Goal: Navigation & Orientation: Find specific page/section

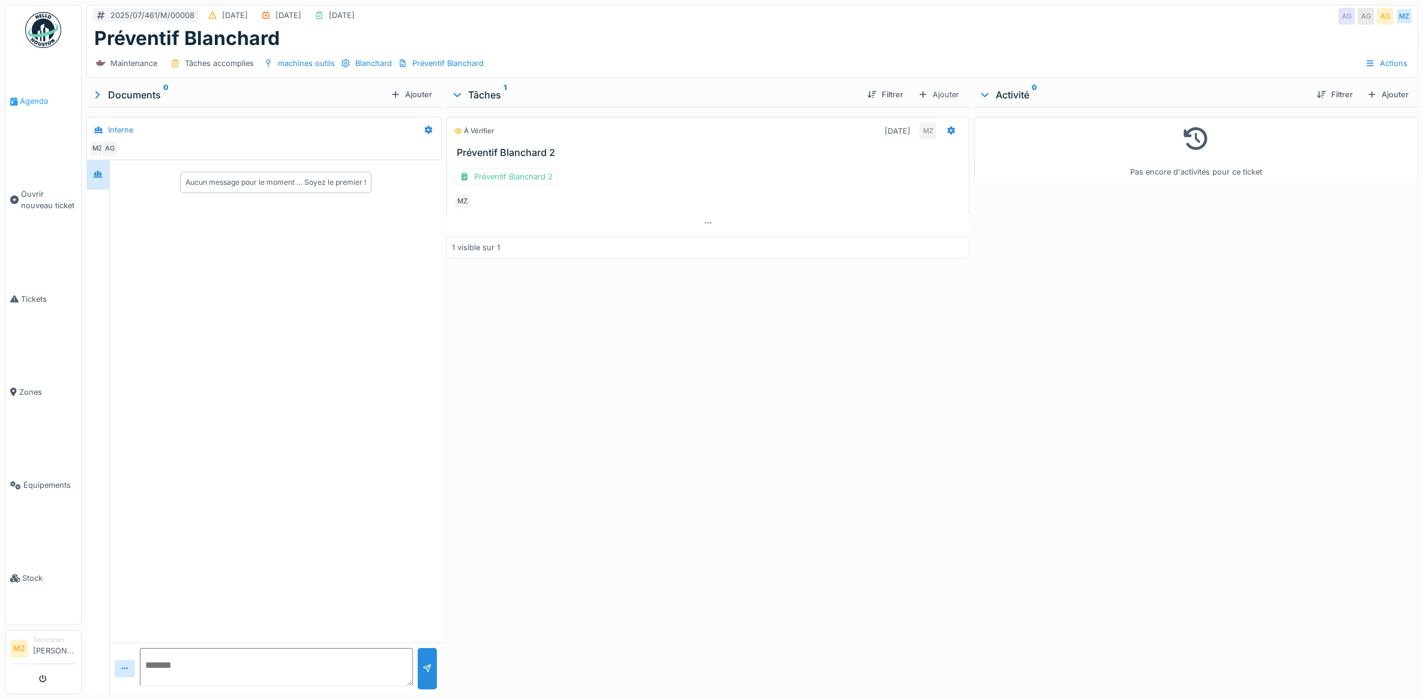
click at [51, 95] on span "Agenda" at bounding box center [48, 100] width 56 height 11
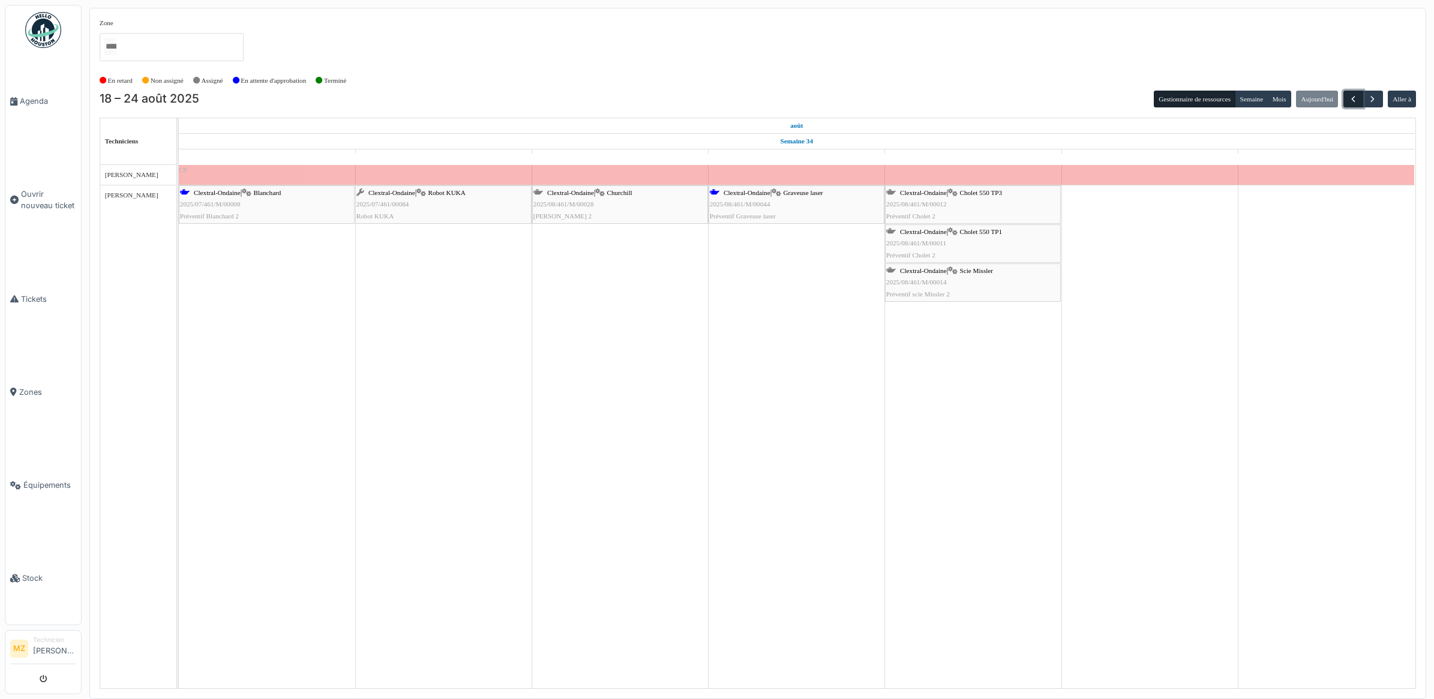
click at [1356, 99] on span "button" at bounding box center [1353, 99] width 10 height 10
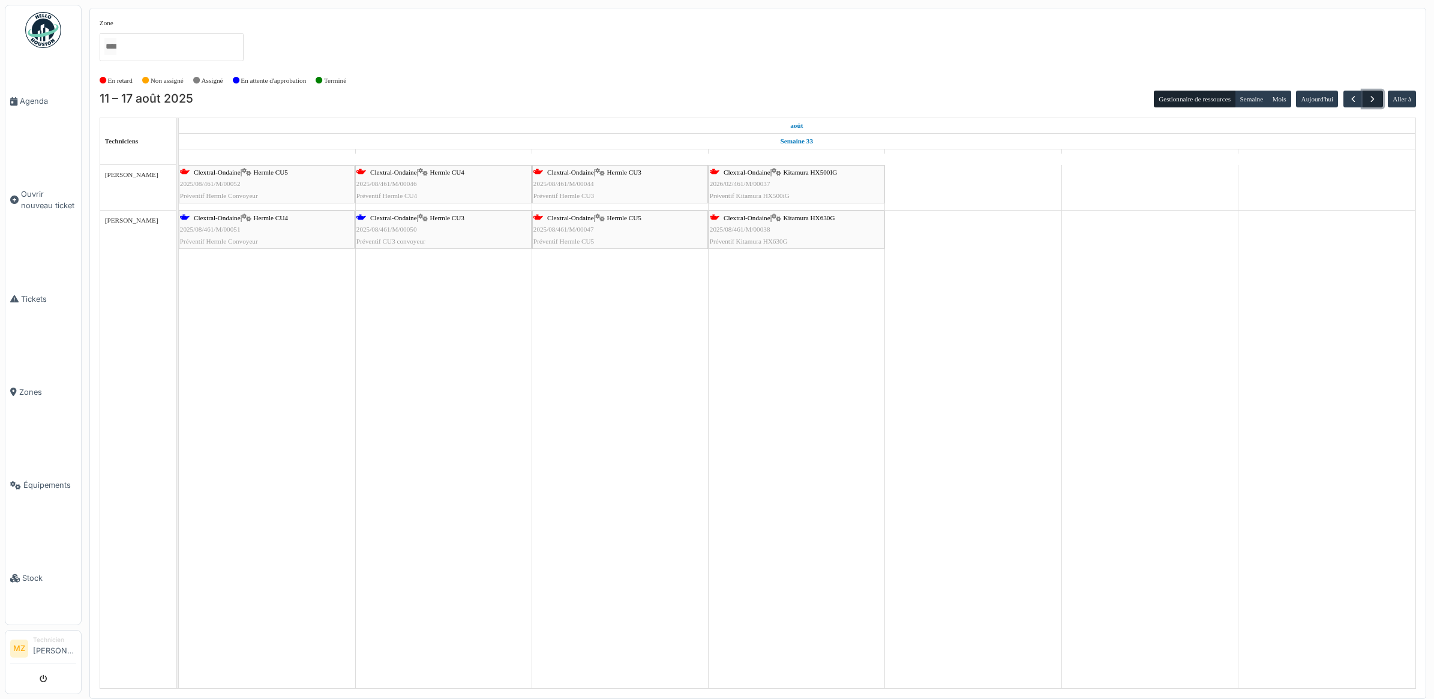
click at [1365, 101] on button "button" at bounding box center [1373, 99] width 20 height 17
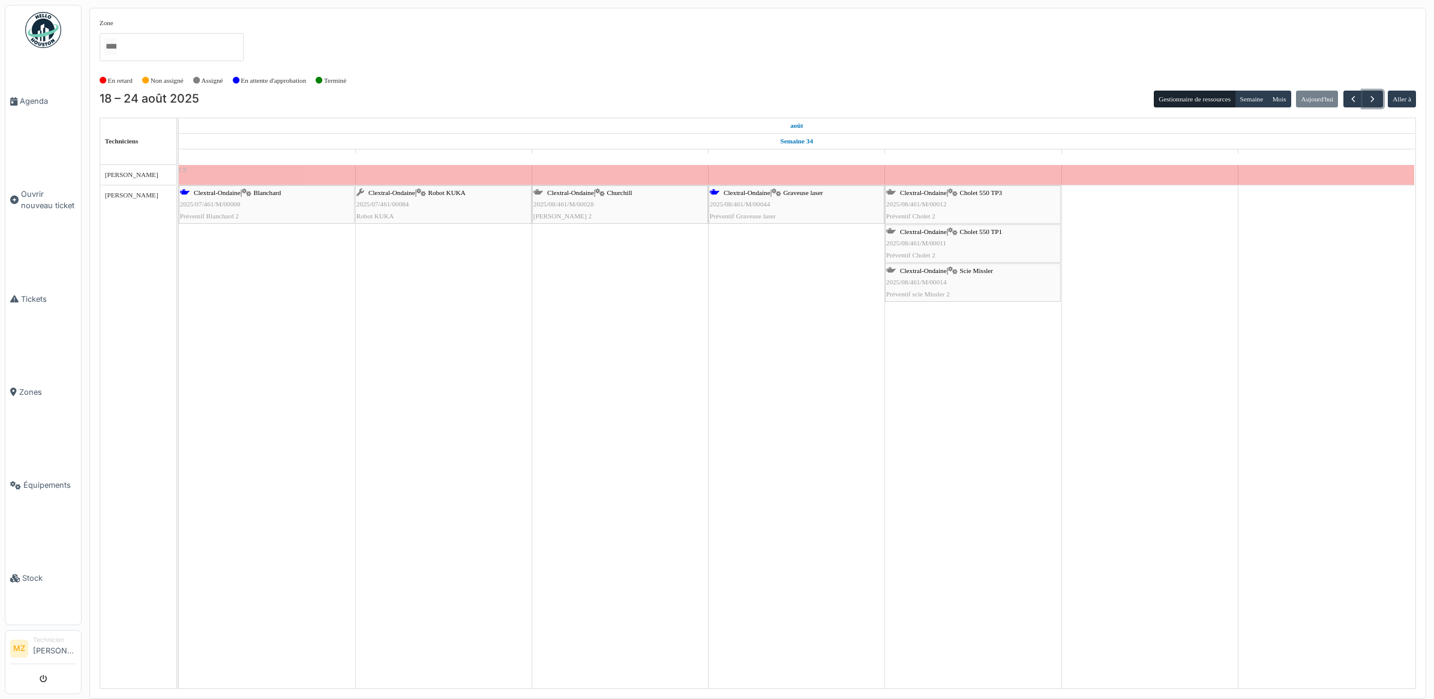
click at [421, 217] on div "Clextral-Ondaine | Robot KUKA 2025/07/461/00084 Robot KUKA" at bounding box center [443, 204] width 174 height 35
click at [1368, 103] on span "button" at bounding box center [1373, 99] width 10 height 10
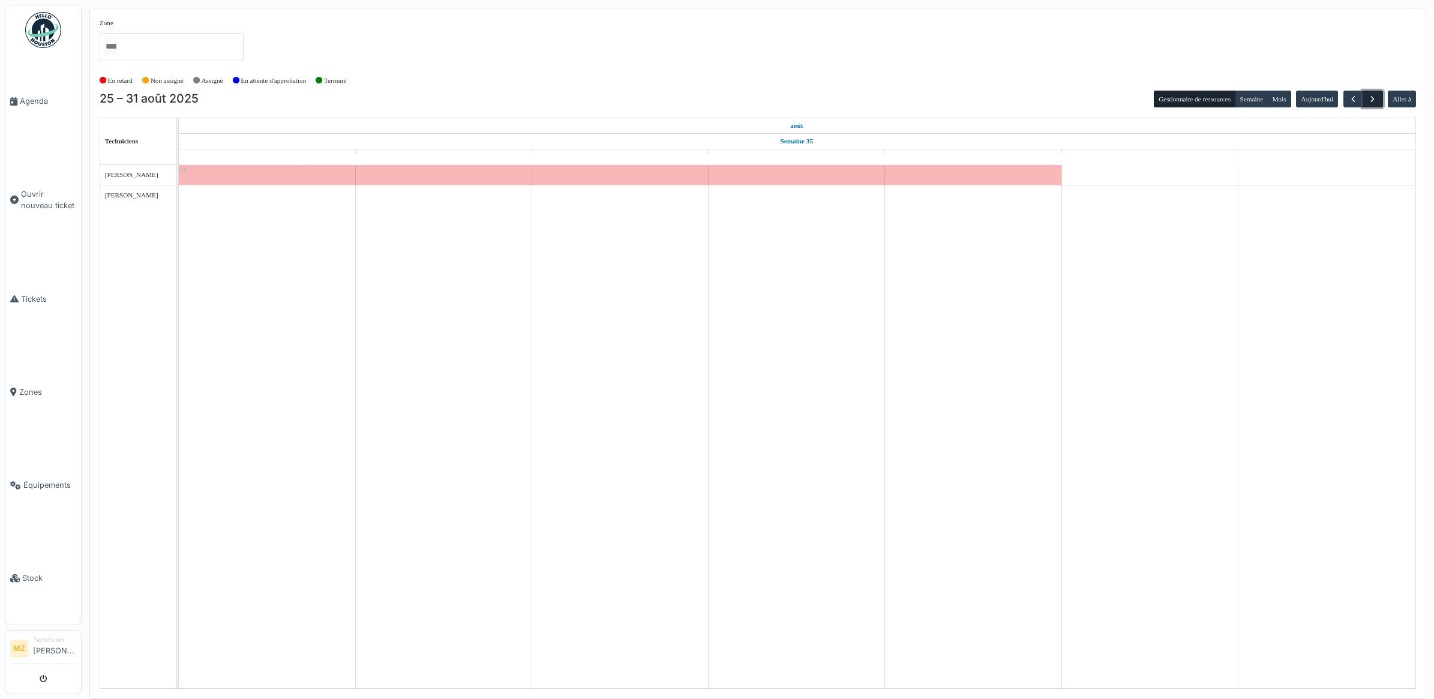
click at [1368, 103] on span "button" at bounding box center [1373, 99] width 10 height 10
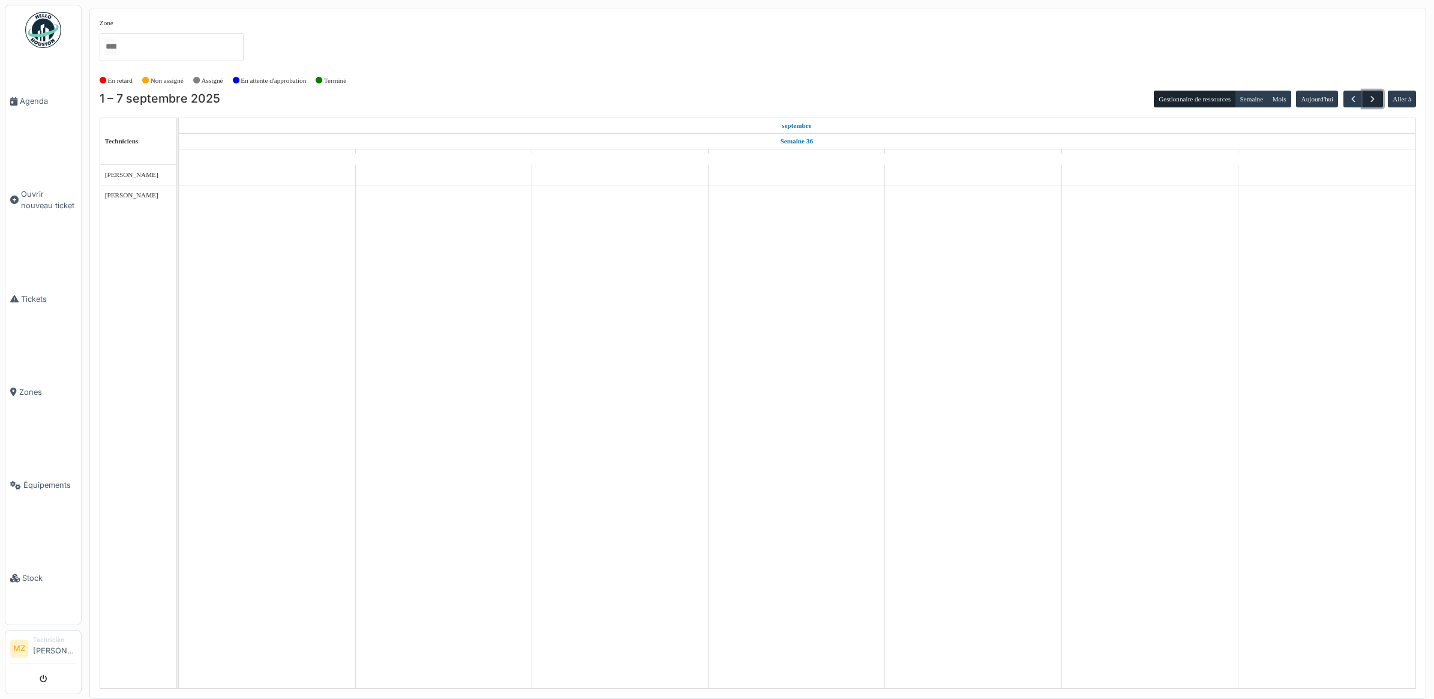
click at [1368, 103] on span "button" at bounding box center [1373, 99] width 10 height 10
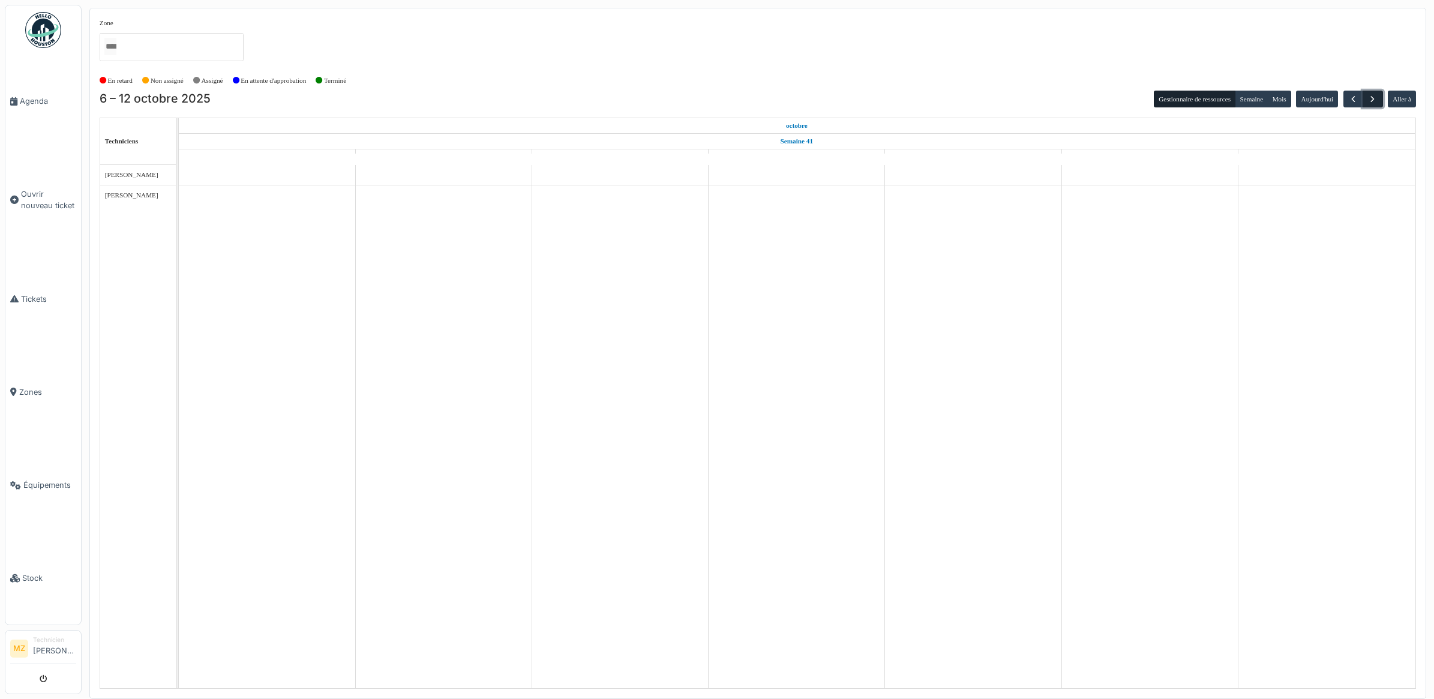
click at [1368, 103] on span "button" at bounding box center [1373, 99] width 10 height 10
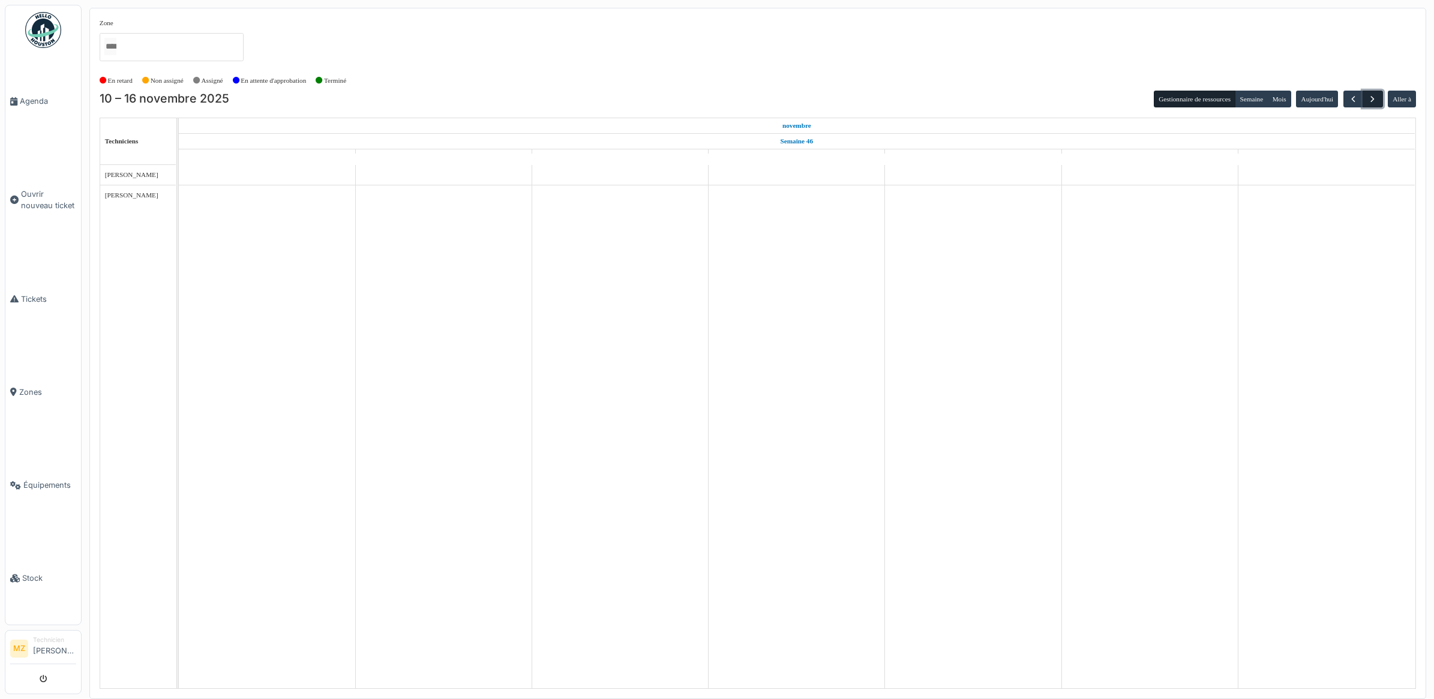
click at [1368, 103] on span "button" at bounding box center [1373, 99] width 10 height 10
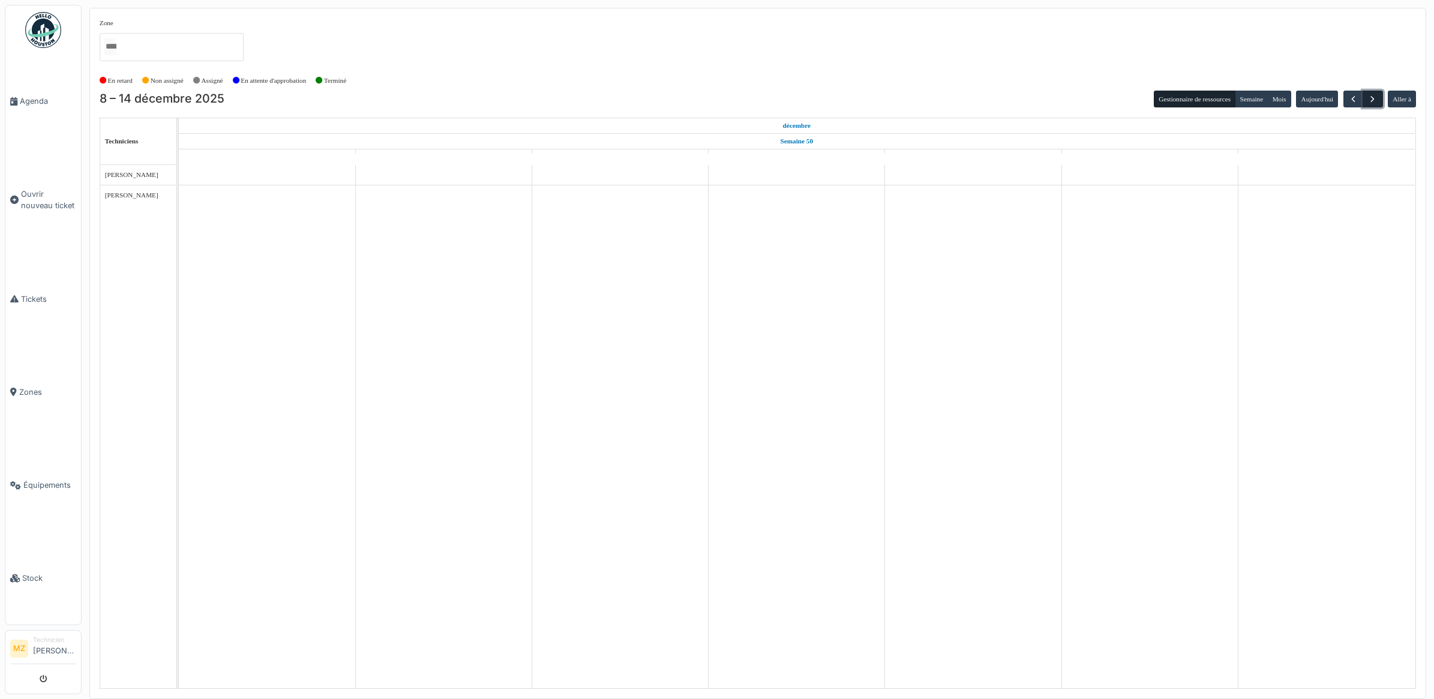
click at [1368, 103] on span "button" at bounding box center [1373, 99] width 10 height 10
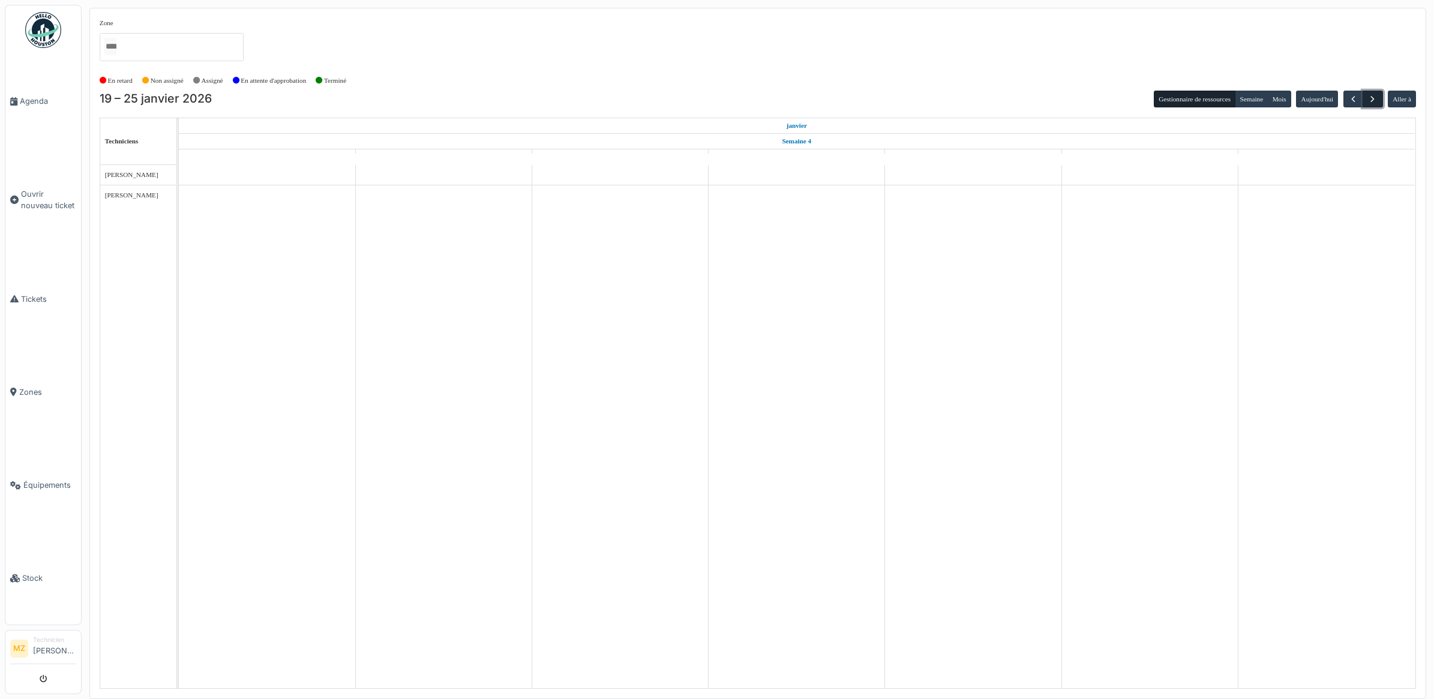
click at [1368, 103] on span "button" at bounding box center [1373, 99] width 10 height 10
